Goal: Find specific page/section: Find specific page/section

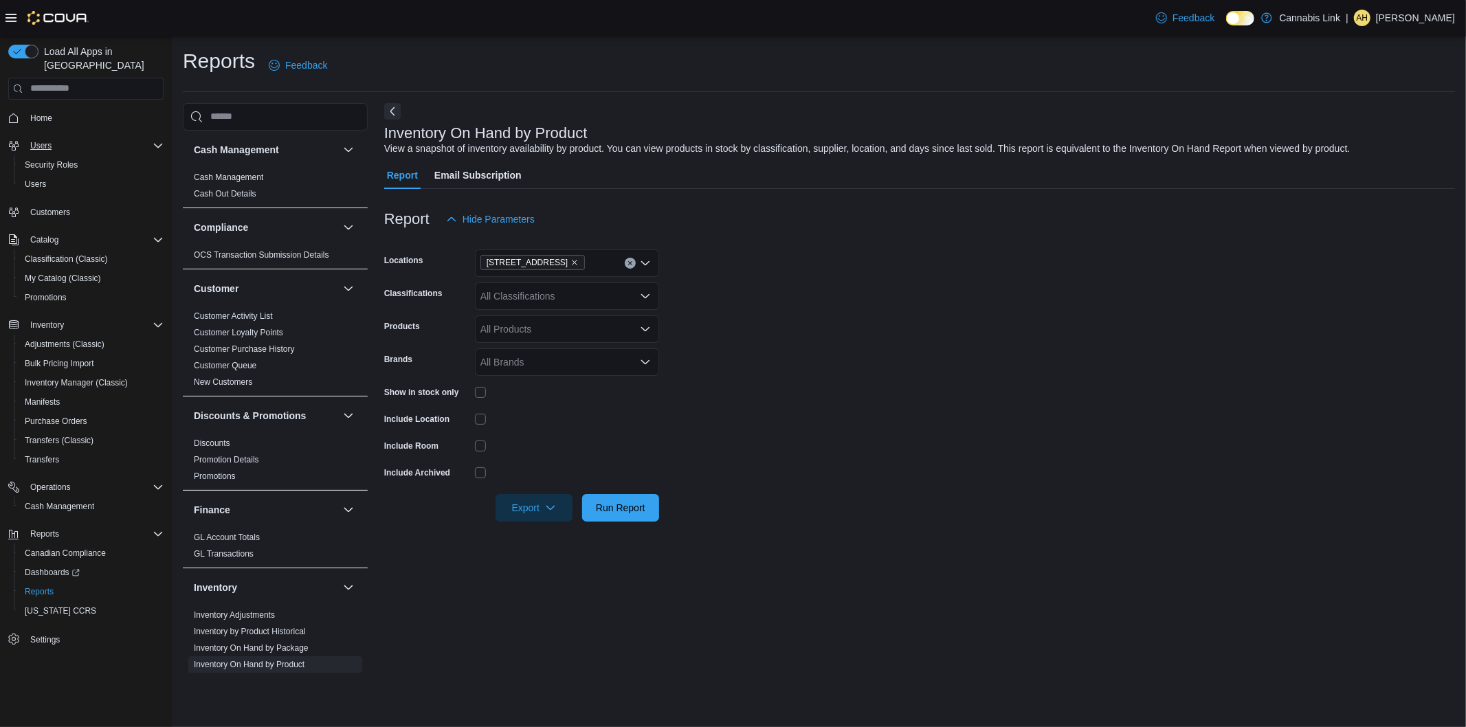
scroll to position [76, 0]
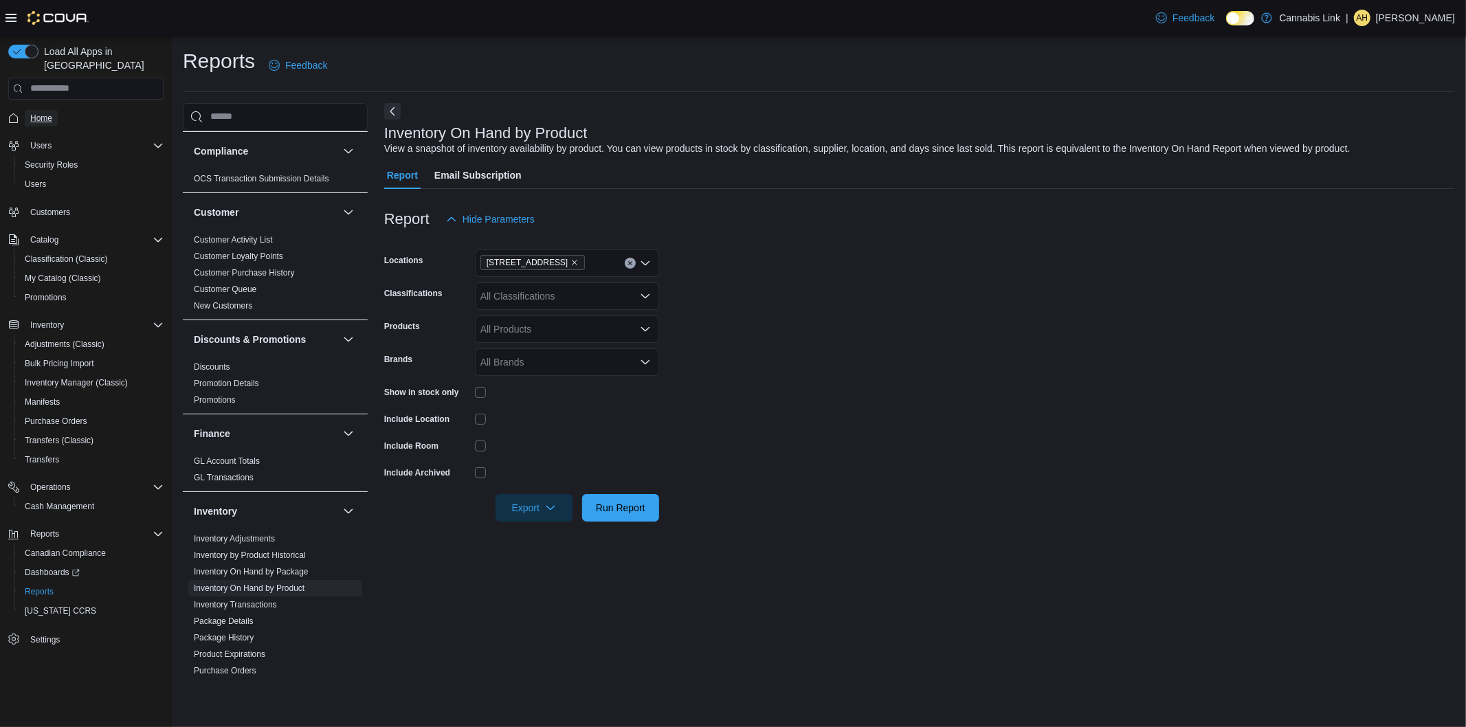
click at [38, 113] on span "Home" at bounding box center [41, 118] width 22 height 11
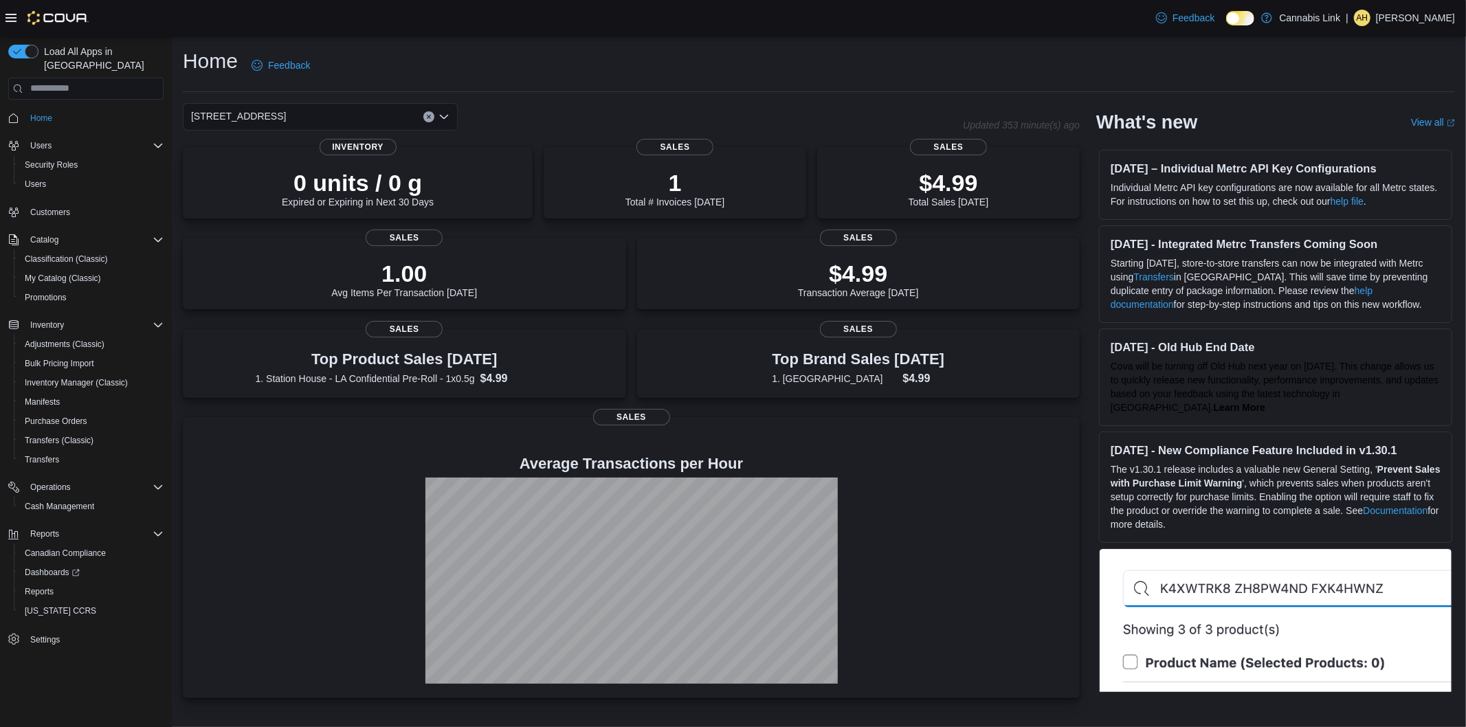
click at [317, 120] on div "[STREET_ADDRESS]" at bounding box center [320, 116] width 275 height 27
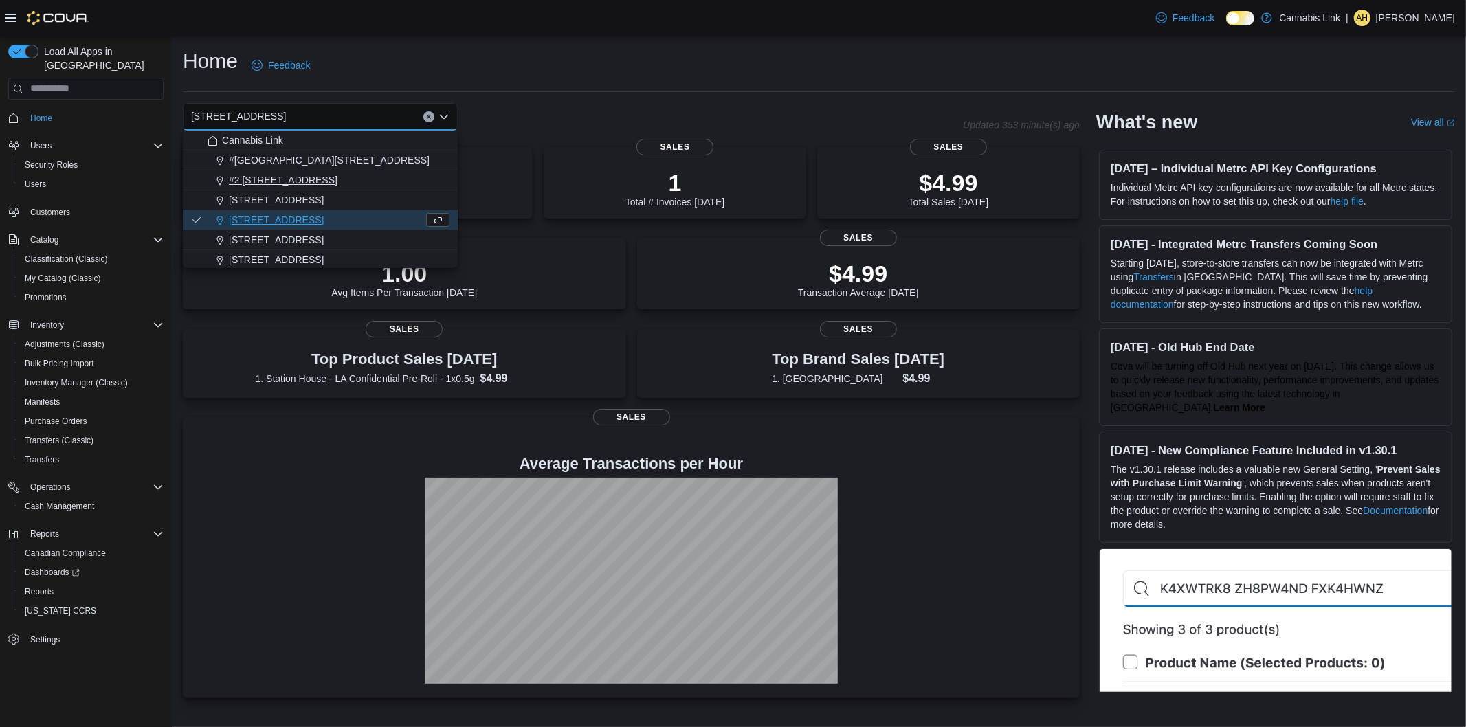
click at [292, 175] on span "#2 [STREET_ADDRESS]" at bounding box center [283, 180] width 109 height 14
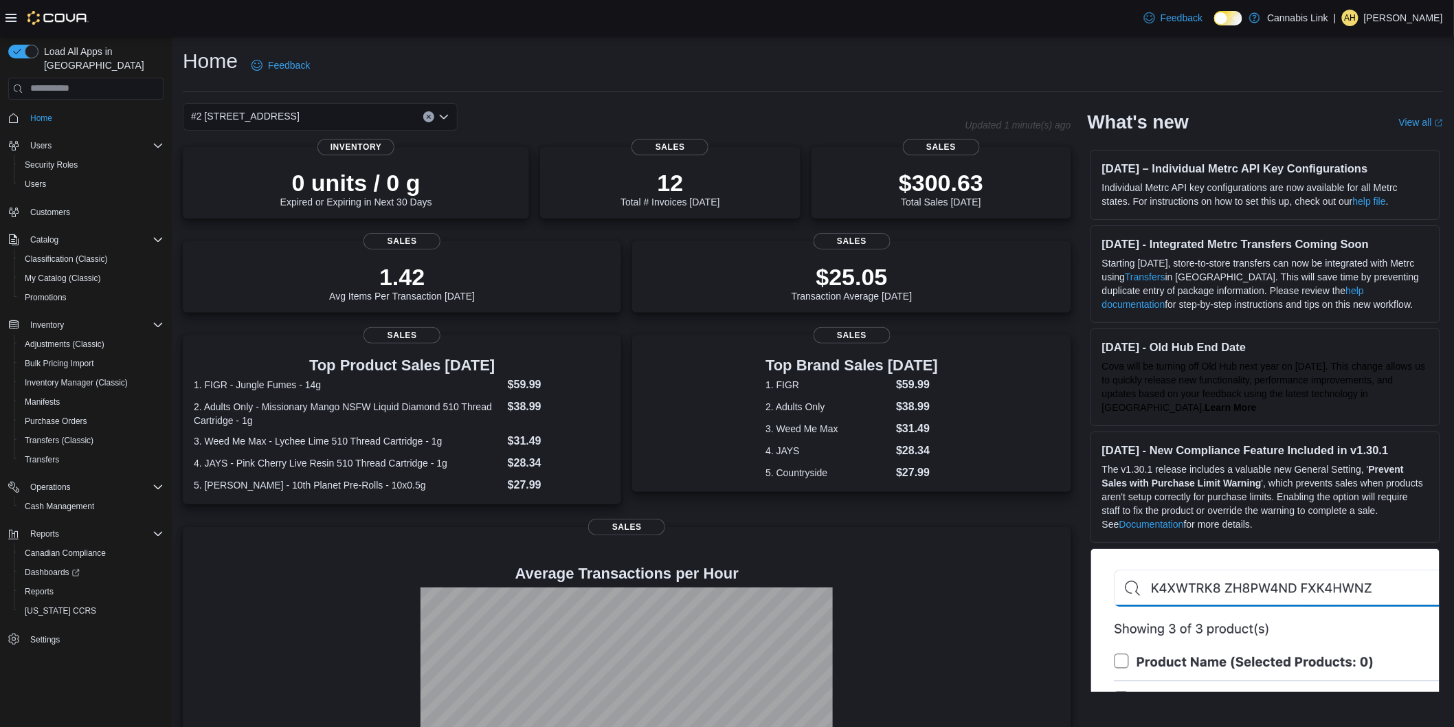
click at [287, 112] on div "#2 [STREET_ADDRESS]" at bounding box center [320, 116] width 275 height 27
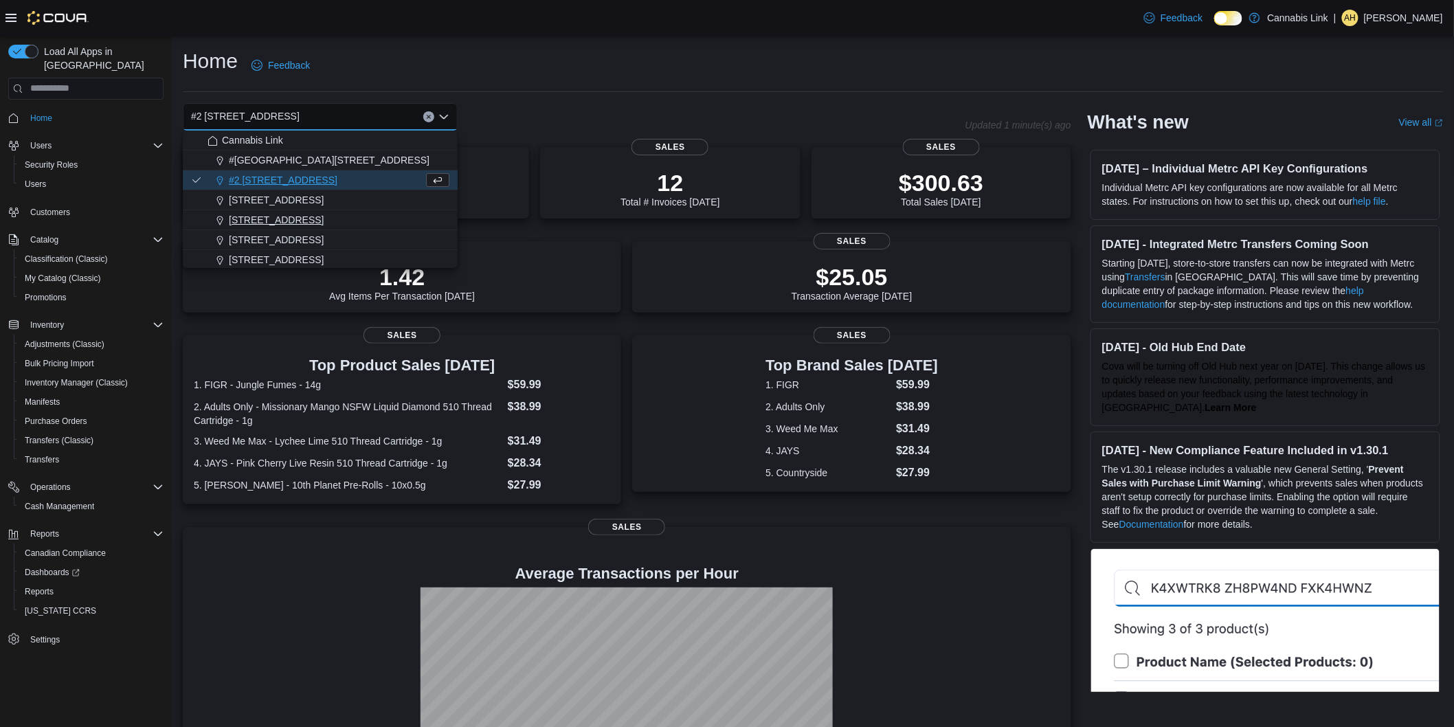
click at [276, 211] on button "[STREET_ADDRESS]" at bounding box center [320, 220] width 275 height 20
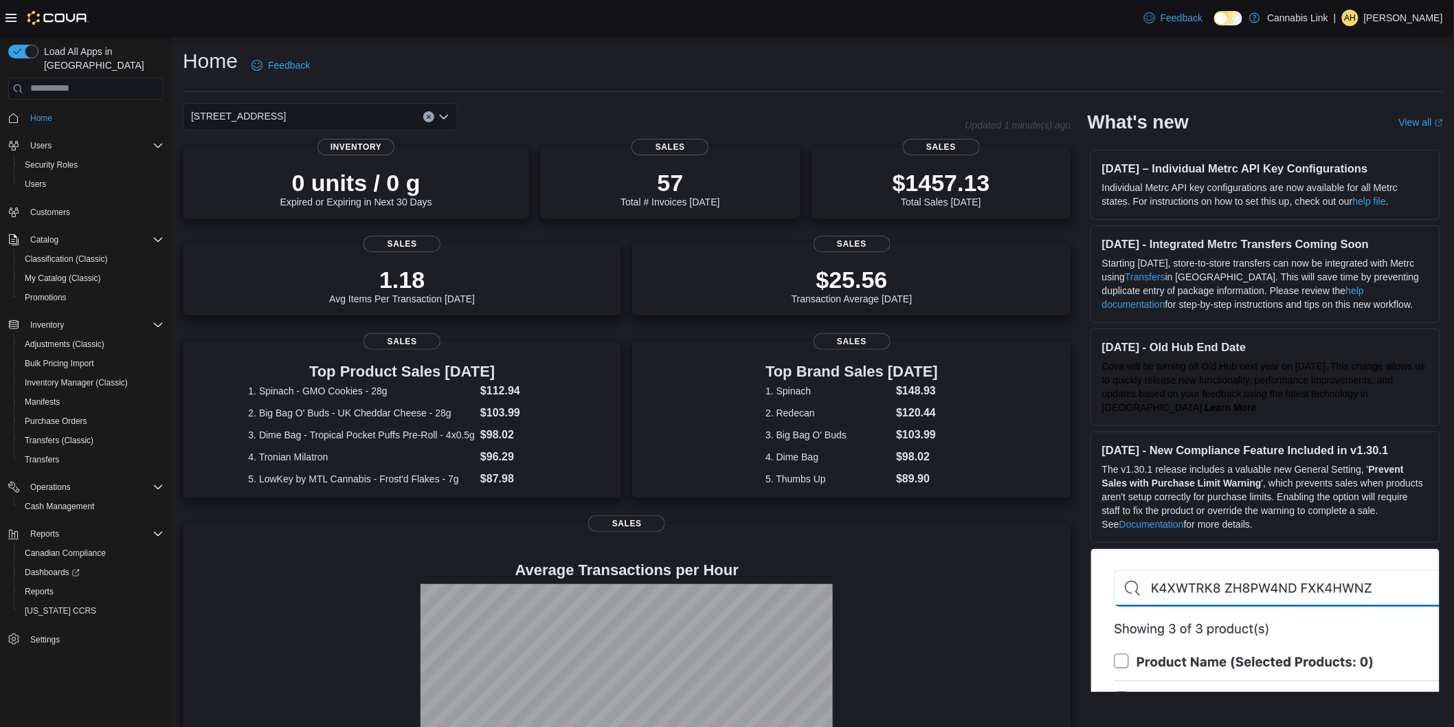
click at [417, 122] on div "[STREET_ADDRESS]" at bounding box center [320, 116] width 275 height 27
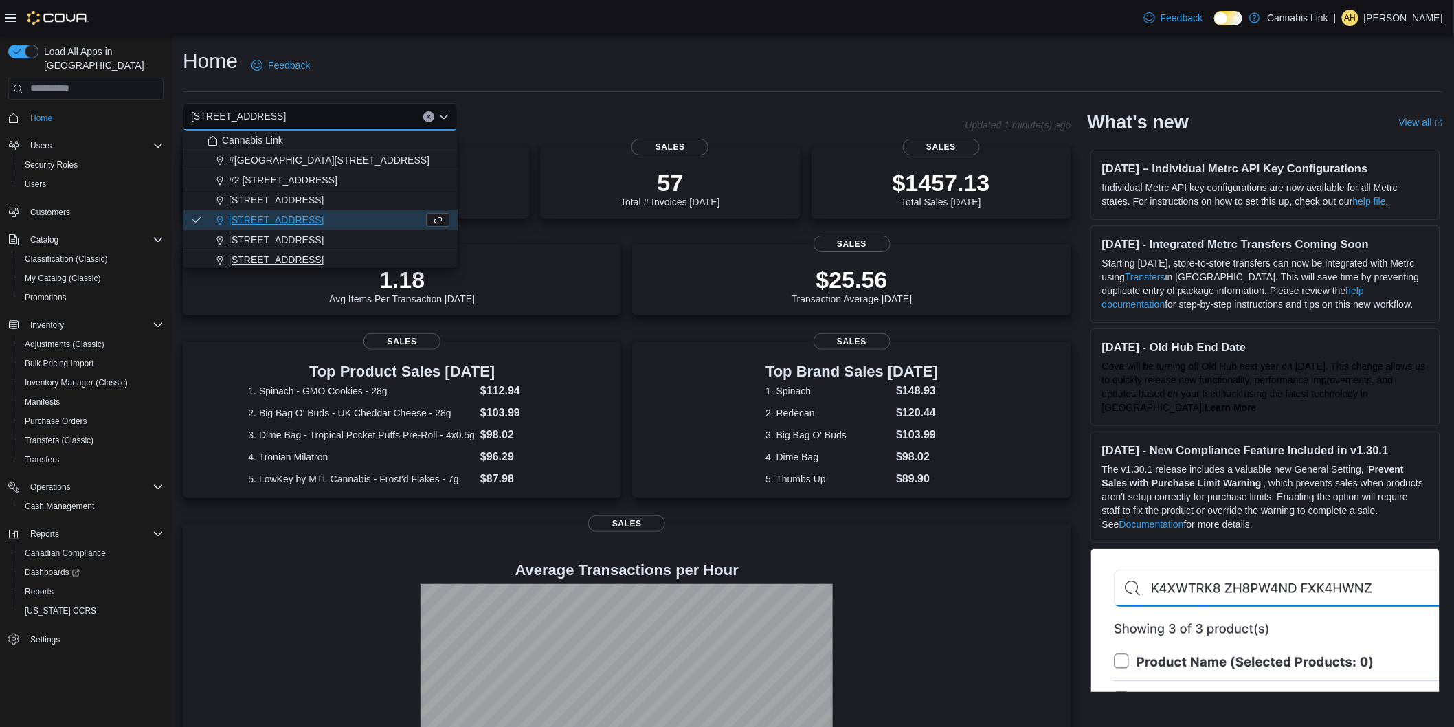
click at [300, 256] on span "[STREET_ADDRESS]" at bounding box center [276, 260] width 95 height 14
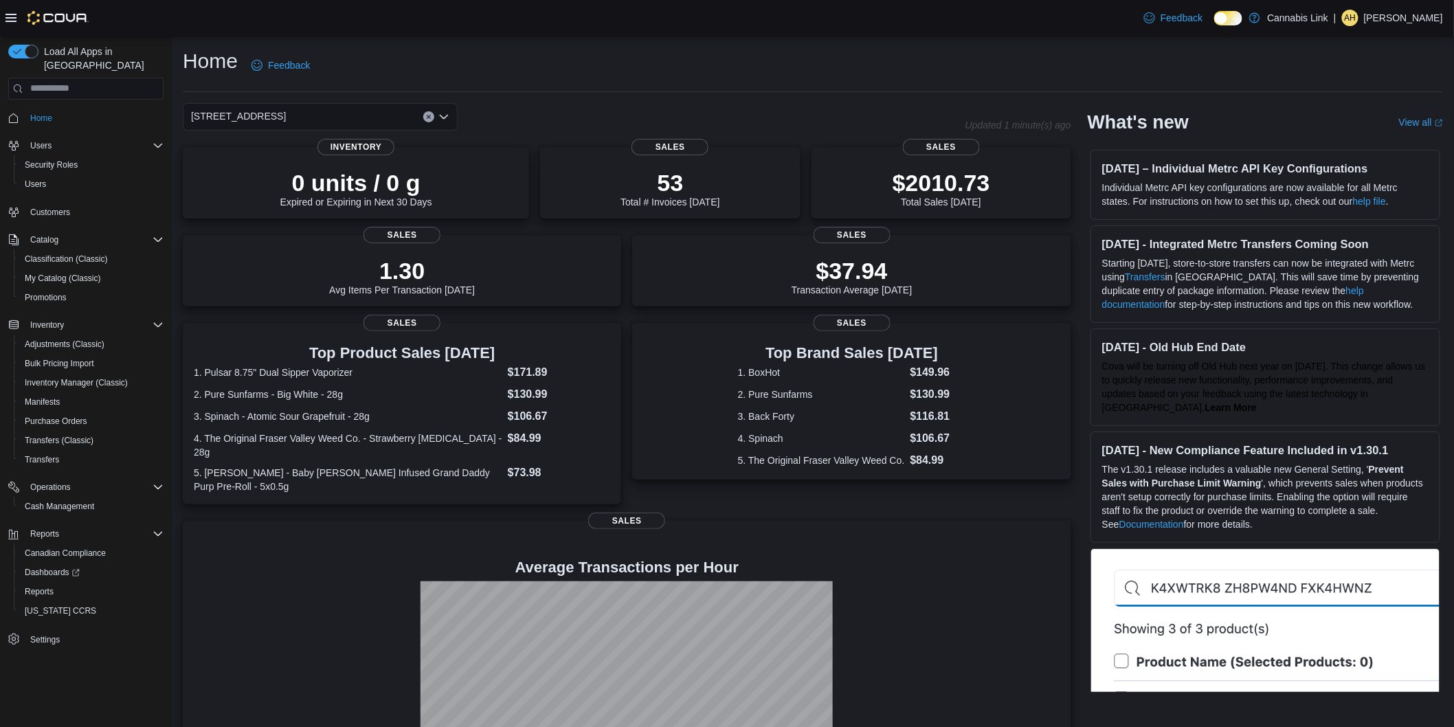
click at [328, 111] on div "[STREET_ADDRESS]" at bounding box center [320, 116] width 275 height 27
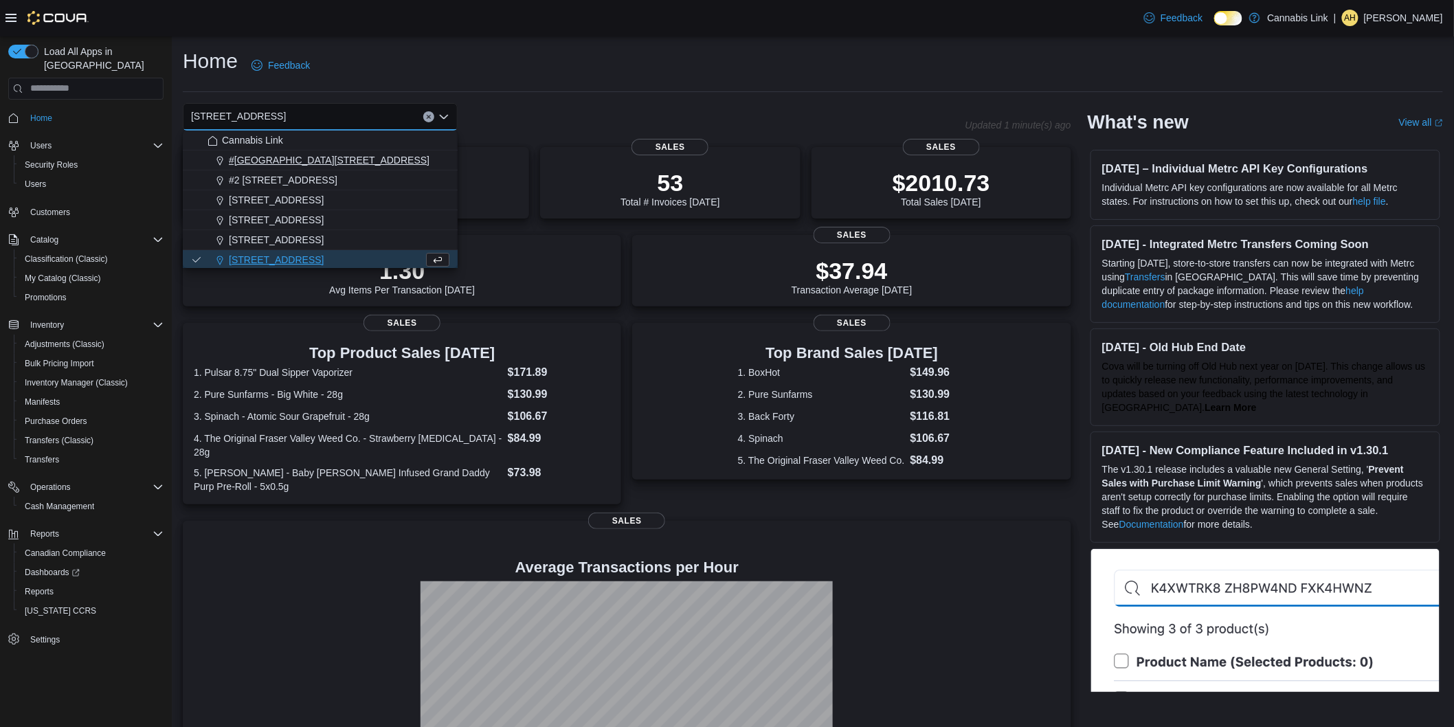
click at [363, 159] on span "#[GEOGRAPHIC_DATA][STREET_ADDRESS]" at bounding box center [329, 160] width 201 height 14
